Goal: Transaction & Acquisition: Obtain resource

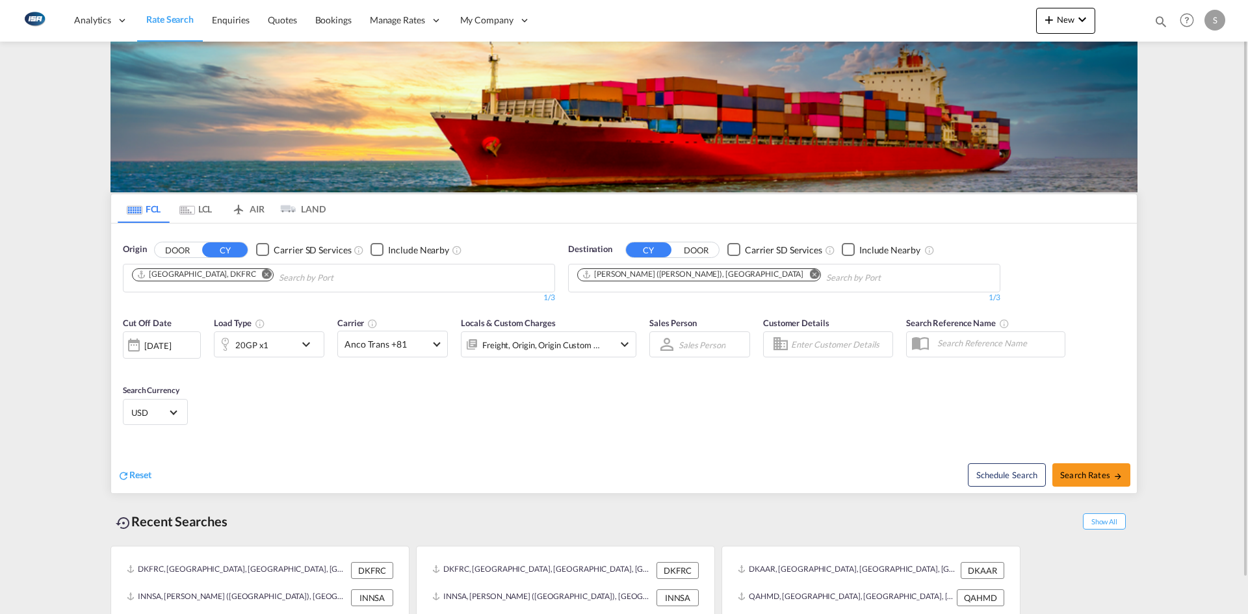
drag, startPoint x: 204, startPoint y: 217, endPoint x: 216, endPoint y: 255, distance: 39.5
click at [204, 217] on md-tab-item "LCL" at bounding box center [196, 208] width 52 height 29
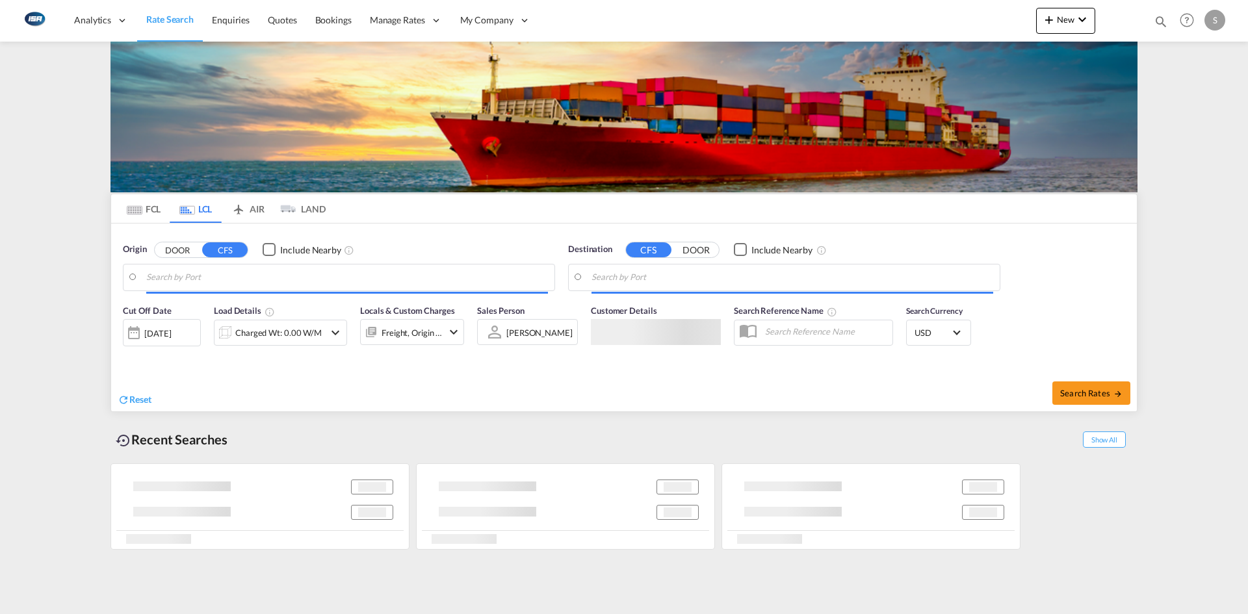
click at [203, 278] on input "Search by Port" at bounding box center [347, 277] width 402 height 19
type input "DK-8520, Egå, Elev, Elsted, Lystrup, Terp, Todbjerg, Trige"
type input "Alexandria (El Iskandariya), EGALY"
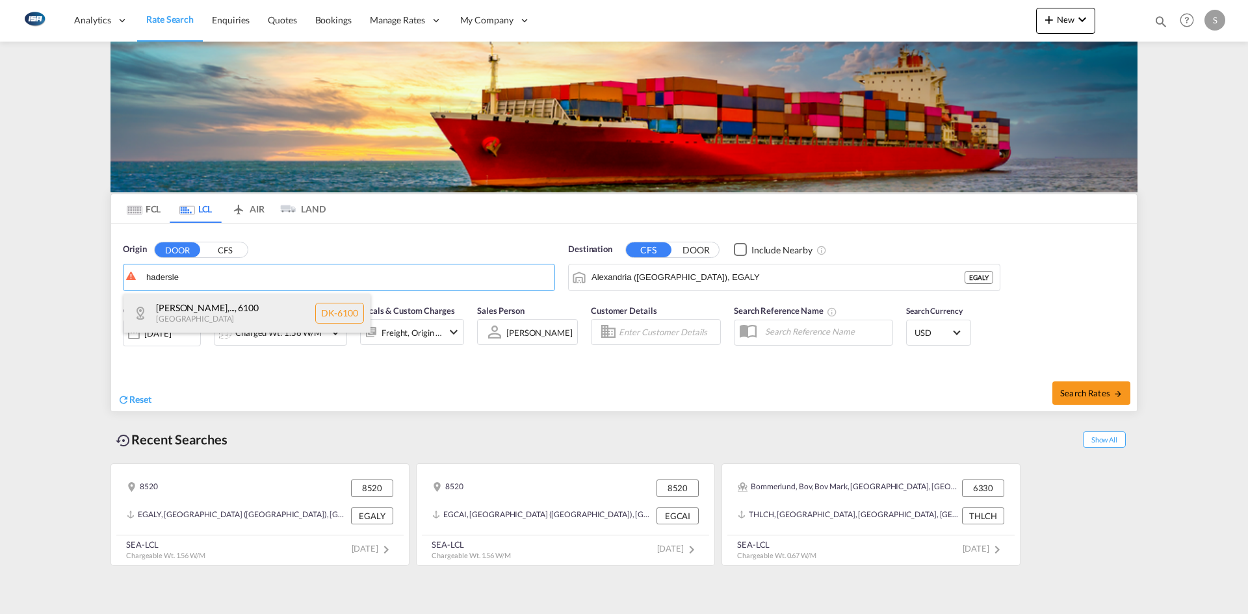
click at [237, 310] on div "Gammel Haderslev,... , 6100 Denmark DK-6100" at bounding box center [246, 313] width 247 height 39
type input "DK-6100, Gammel Haderslev, Haderslev"
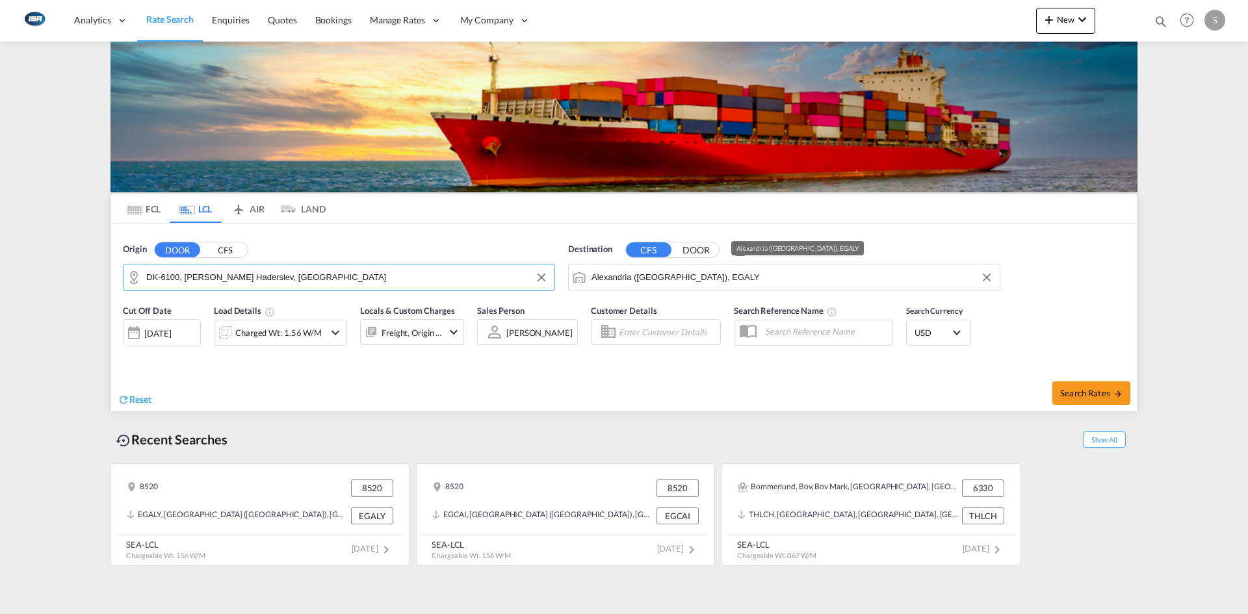
click at [732, 281] on input "Alexandria (El Iskandariya), EGALY" at bounding box center [792, 277] width 402 height 19
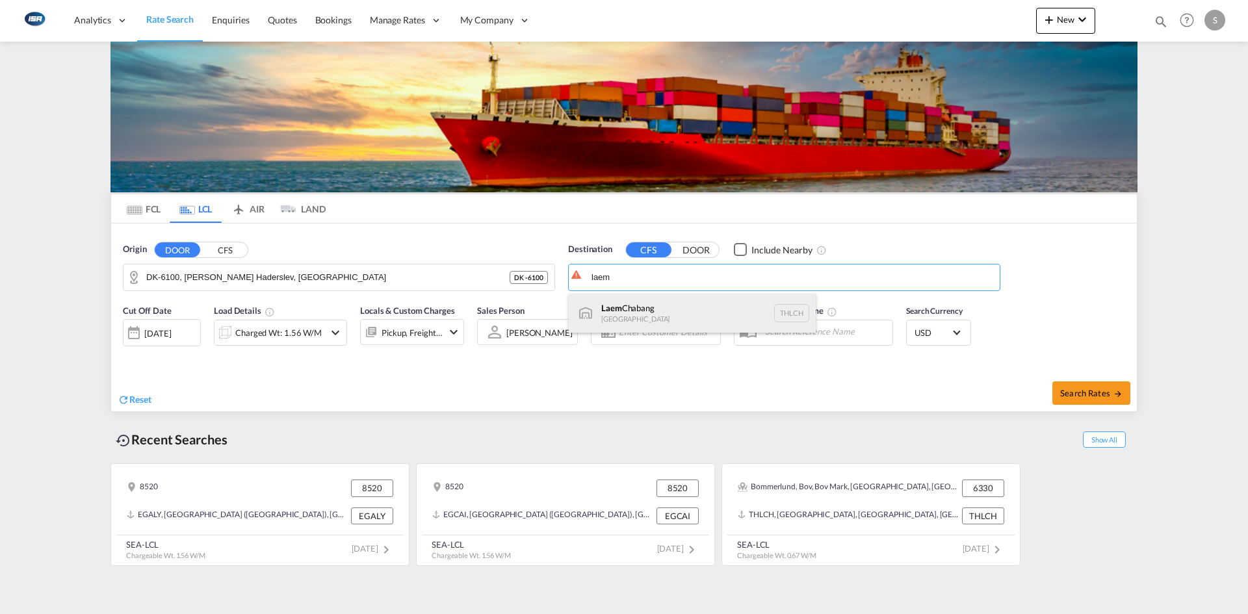
click at [680, 313] on div "Laem Chabang Thailand THLCH" at bounding box center [692, 313] width 247 height 39
type input "Laem Chabang, THLCH"
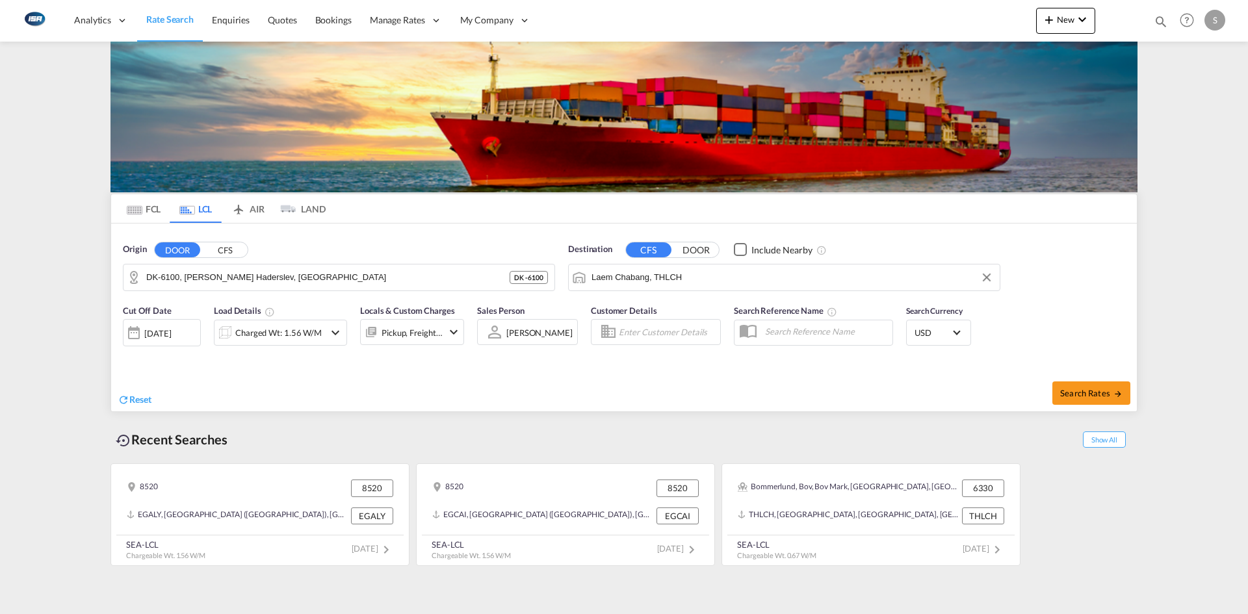
click at [327, 328] on md-icon "icon-chevron-down" at bounding box center [335, 333] width 16 height 16
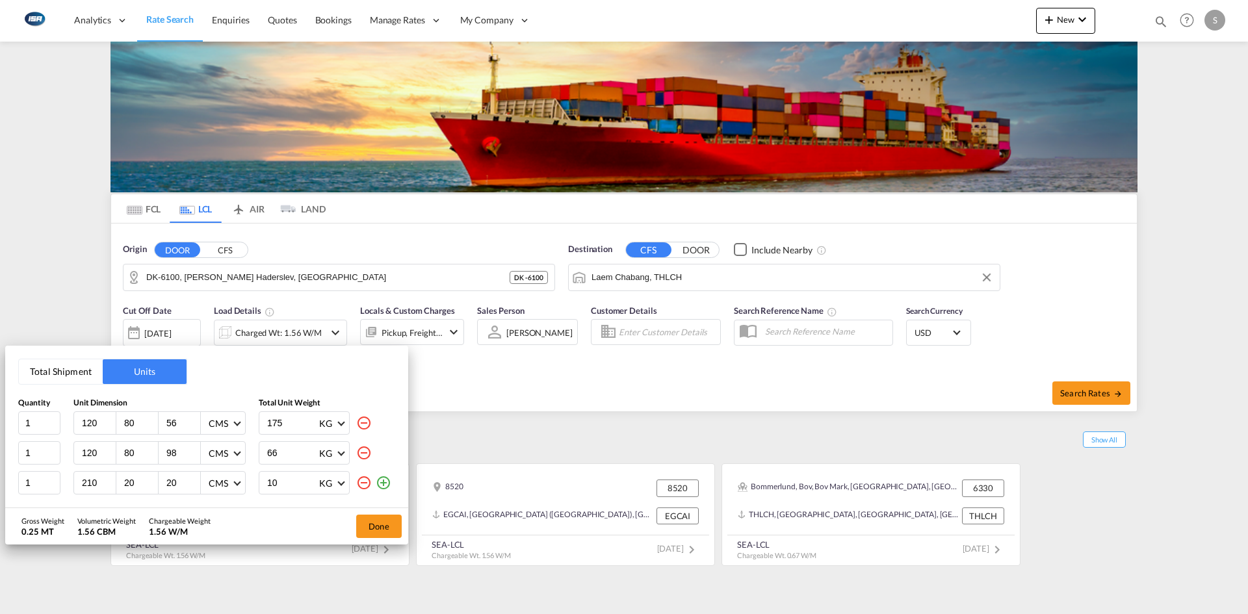
click at [366, 428] on md-icon "icon-minus-circle-outline" at bounding box center [364, 423] width 16 height 16
type input "98"
type input "66"
type input "210"
type input "20"
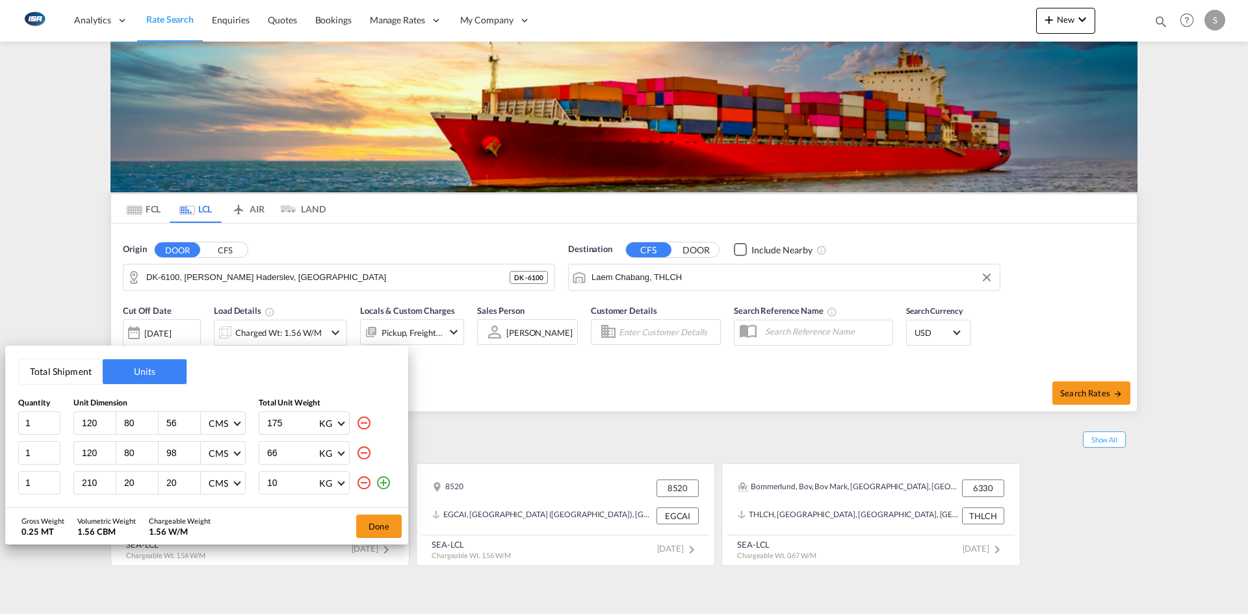
type input "20"
type input "10"
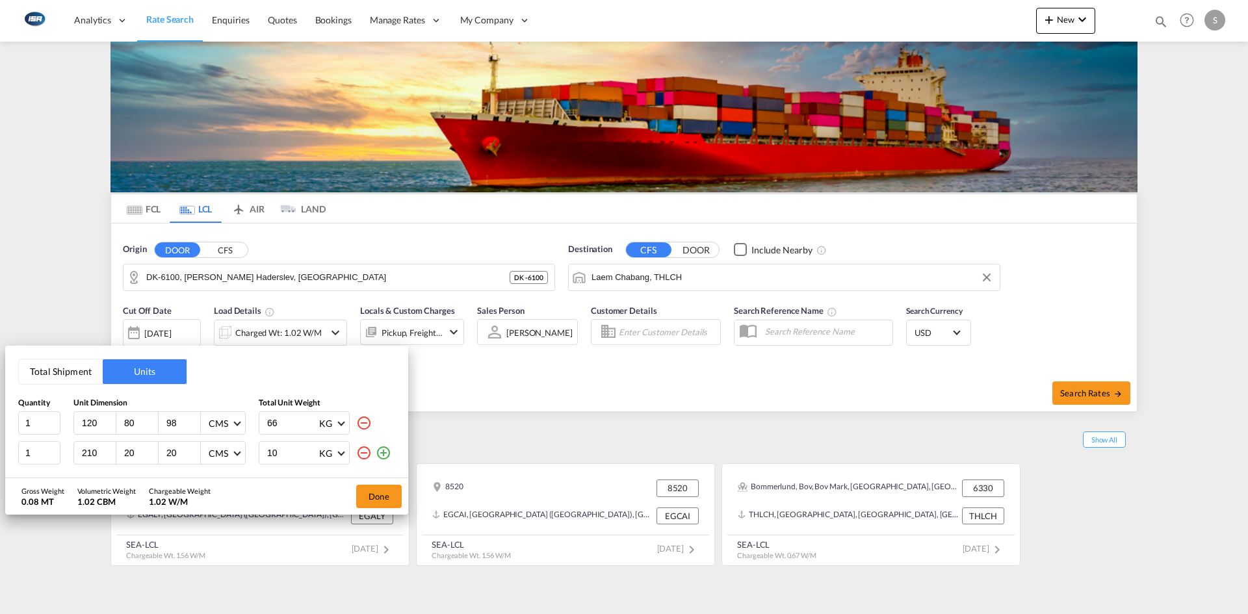
click at [366, 427] on md-icon "icon-minus-circle-outline" at bounding box center [364, 423] width 16 height 16
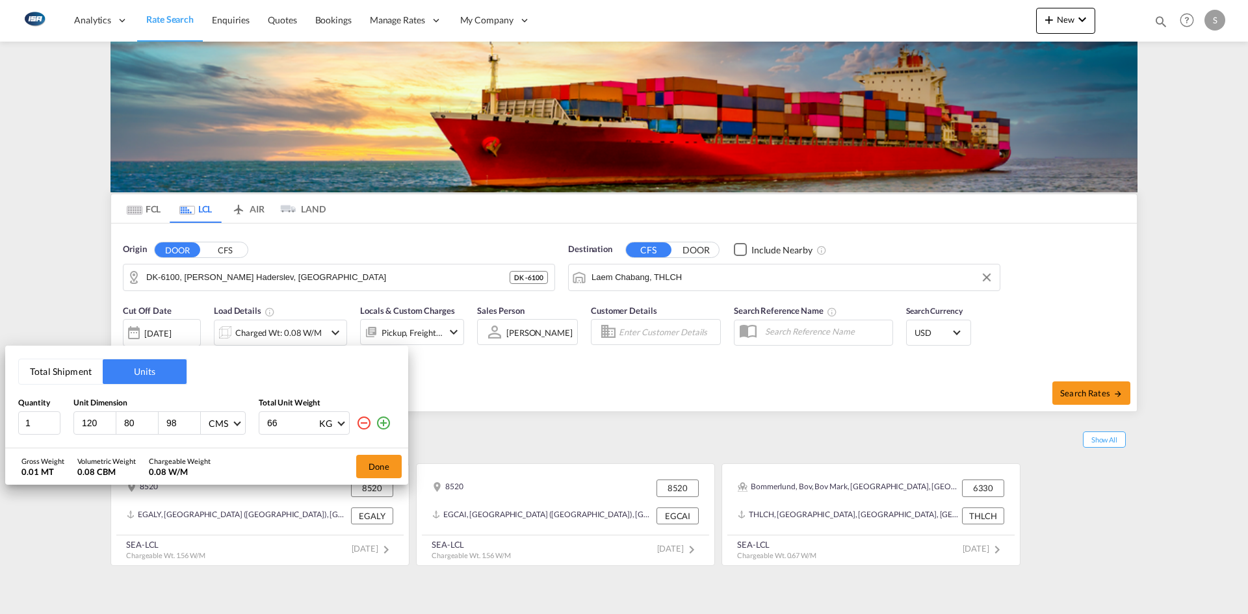
type input "210"
type input "20"
type input "10"
drag, startPoint x: 101, startPoint y: 418, endPoint x: 67, endPoint y: 422, distance: 34.7
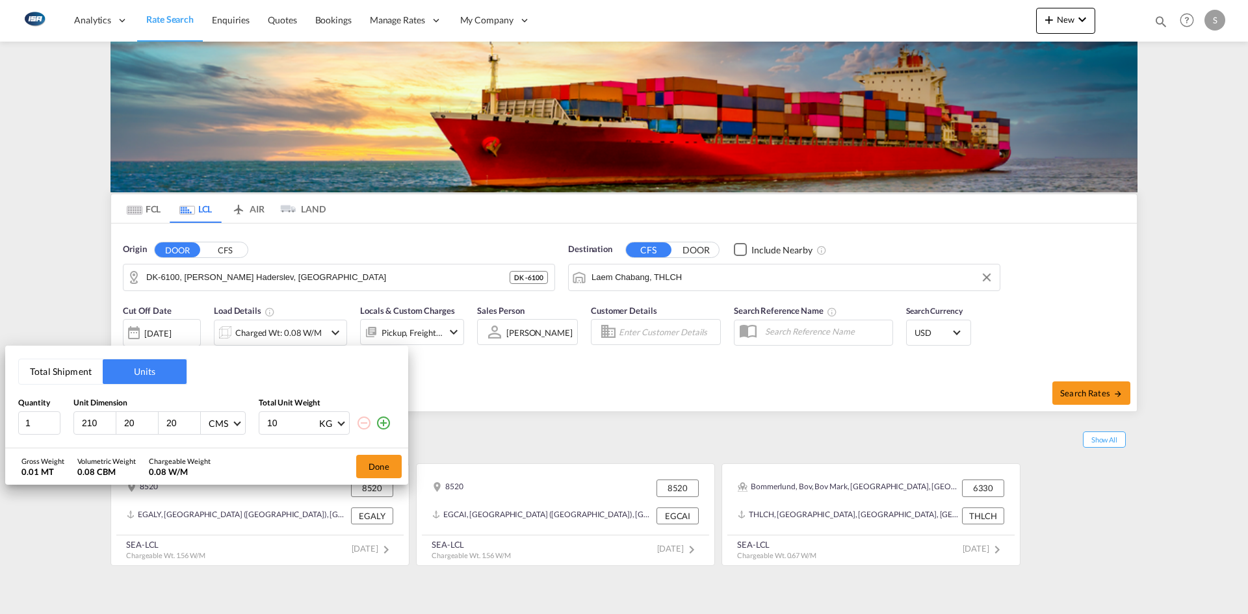
click at [67, 422] on div "1 210 20 20 CMS CMS Inches 10 KG KG LB" at bounding box center [206, 422] width 377 height 23
type input "80"
type input "120"
type input "165"
drag, startPoint x: 276, startPoint y: 422, endPoint x: 253, endPoint y: 424, distance: 22.8
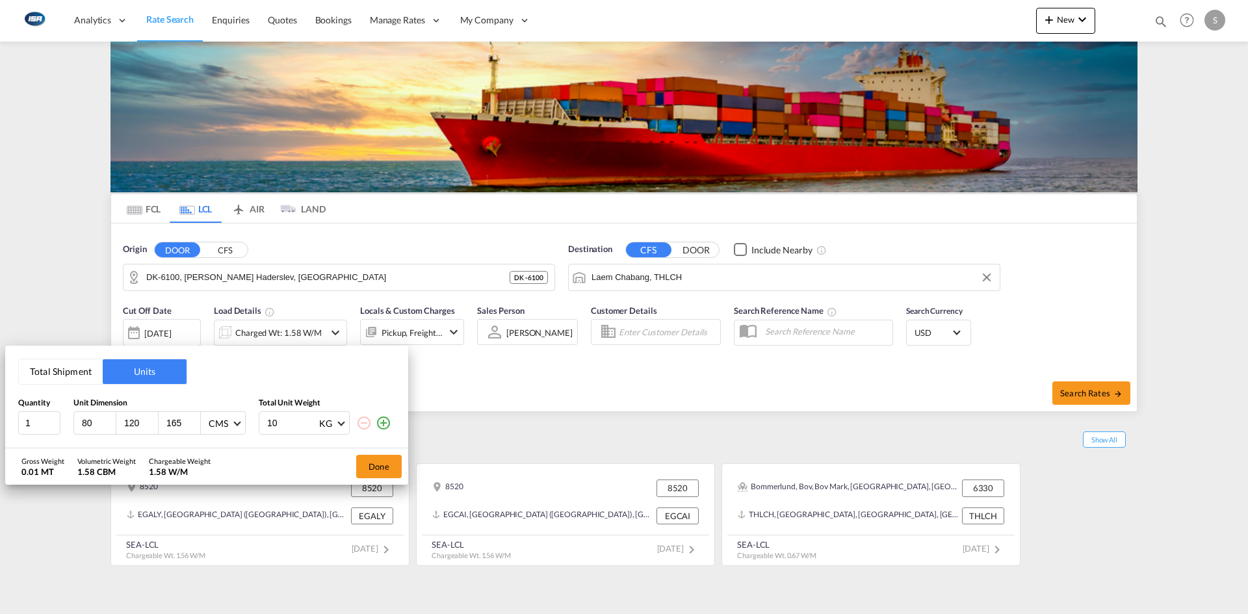
click at [253, 425] on div "1 80 120 165 CMS CMS Inches 10 KG KG LB" at bounding box center [206, 422] width 377 height 23
type input "95"
click at [390, 465] on button "Done" at bounding box center [378, 466] width 45 height 23
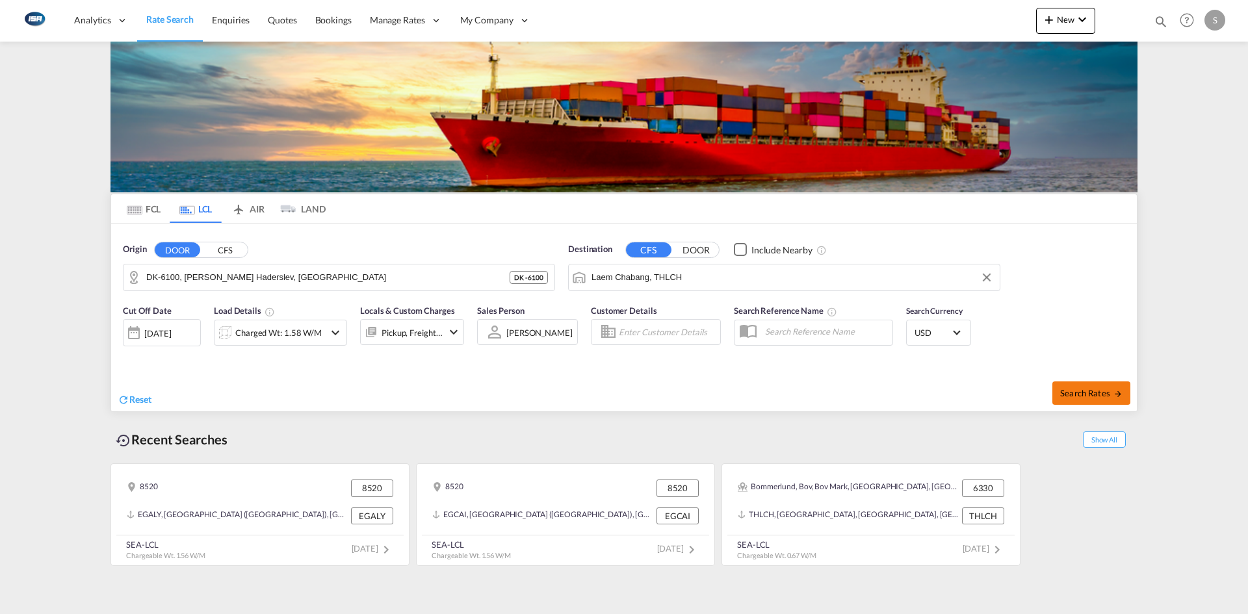
click at [1089, 392] on span "Search Rates" at bounding box center [1091, 393] width 62 height 10
type input "6100 to THLCH / 13 Aug 2025"
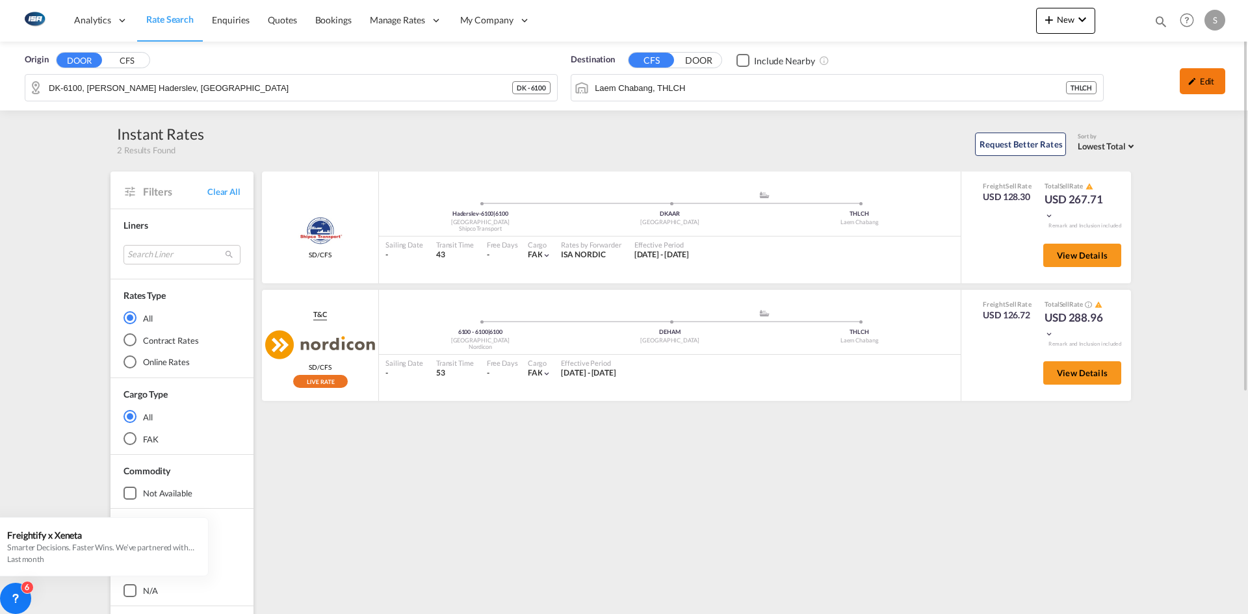
click at [1192, 75] on div "Edit" at bounding box center [1201, 81] width 45 height 26
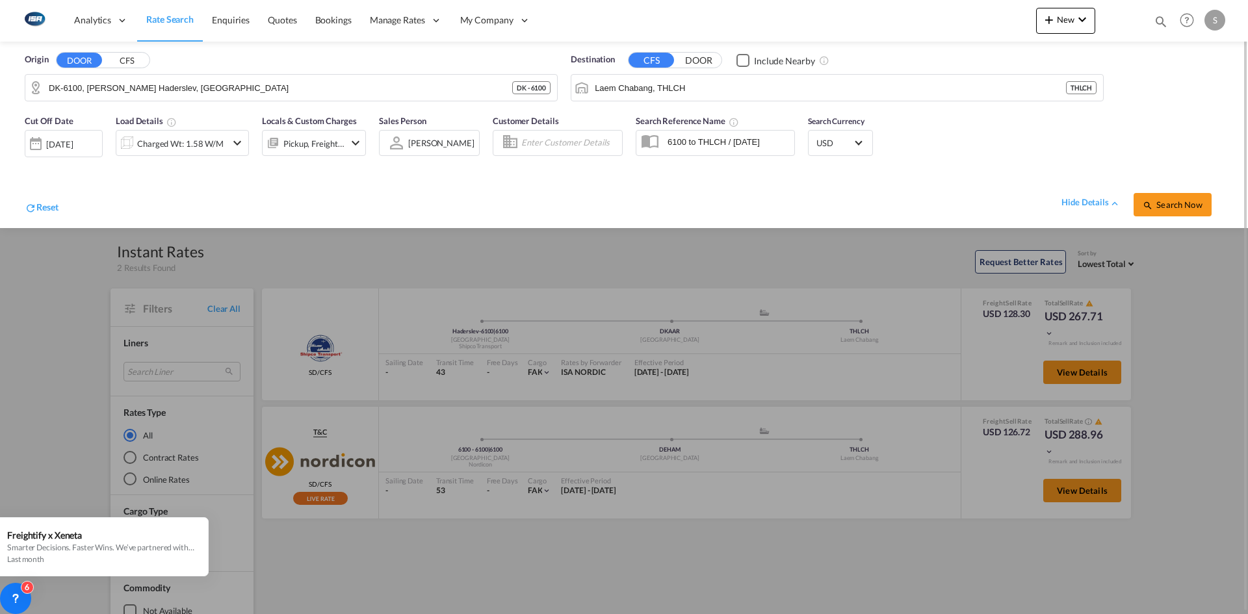
click at [460, 256] on div at bounding box center [624, 307] width 1248 height 614
